Goal: Navigation & Orientation: Locate item on page

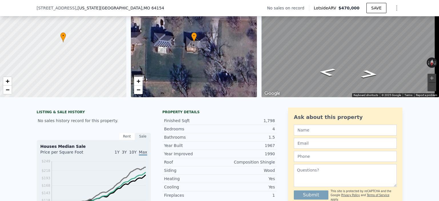
scroll to position [6, 0]
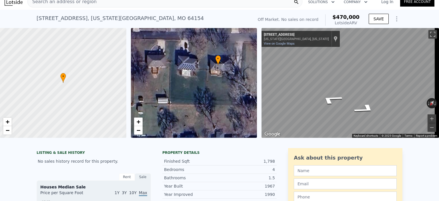
drag, startPoint x: 200, startPoint y: 94, endPoint x: 224, endPoint y: 73, distance: 32.2
click at [224, 73] on div "• + −" at bounding box center [194, 83] width 126 height 110
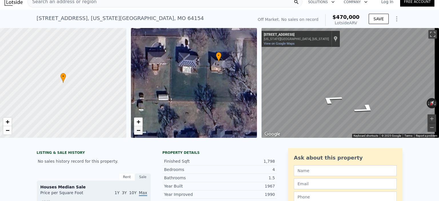
click at [140, 129] on span "−" at bounding box center [138, 129] width 4 height 7
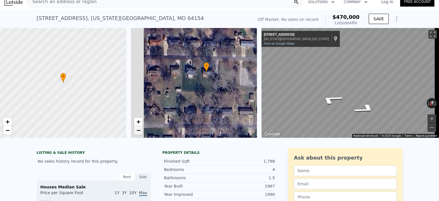
click at [140, 129] on span "−" at bounding box center [138, 129] width 4 height 7
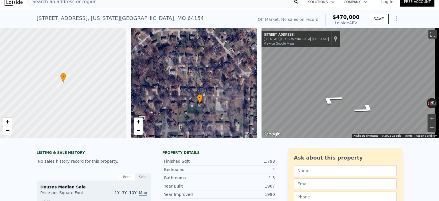
drag, startPoint x: 212, startPoint y: 78, endPoint x: 211, endPoint y: 104, distance: 26.6
click at [211, 104] on div "• + −" at bounding box center [194, 83] width 126 height 110
click at [250, 91] on div "• + − • + − ← Move left → Move right ↑ Move up ↓ Move down + Zoom in - Zoom out…" at bounding box center [219, 83] width 439 height 110
click at [428, 119] on button "Zoom in" at bounding box center [431, 118] width 9 height 9
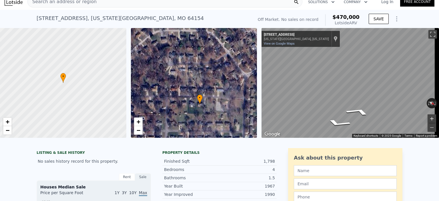
click at [428, 119] on button "Zoom in" at bounding box center [431, 118] width 9 height 9
